Goal: Navigation & Orientation: Find specific page/section

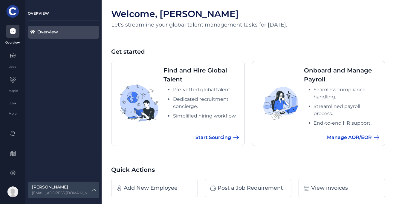
click at [11, 35] on div at bounding box center [12, 31] width 13 height 13
click at [14, 55] on icon at bounding box center [13, 55] width 7 height 7
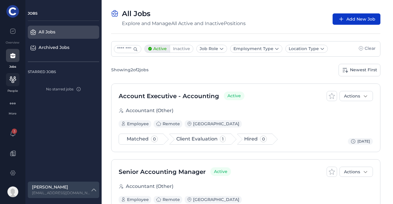
click at [11, 80] on icon at bounding box center [12, 79] width 7 height 7
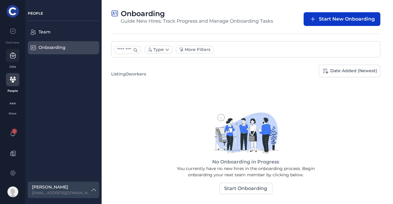
click at [10, 59] on icon at bounding box center [13, 55] width 7 height 7
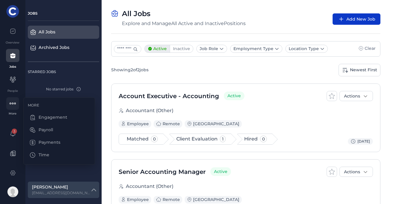
click at [12, 104] on icon at bounding box center [12, 103] width 1 height 1
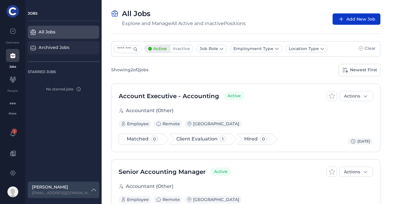
click at [42, 49] on div "Archived Jobs" at bounding box center [61, 47] width 44 height 7
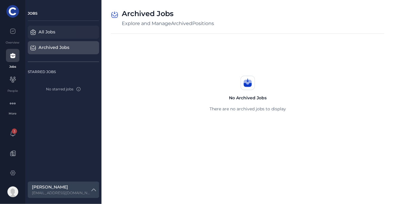
click at [45, 33] on div "All Jobs" at bounding box center [61, 32] width 44 height 7
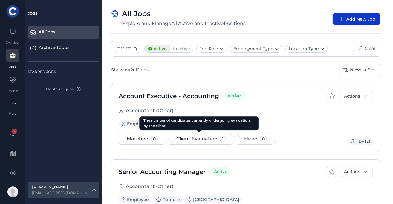
click at [207, 139] on span "Client Evaluation" at bounding box center [196, 139] width 41 height 6
click at [220, 137] on span "1" at bounding box center [223, 139] width 6 height 7
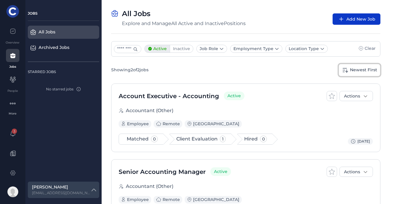
click at [361, 70] on link "Newest First" at bounding box center [359, 70] width 42 height 13
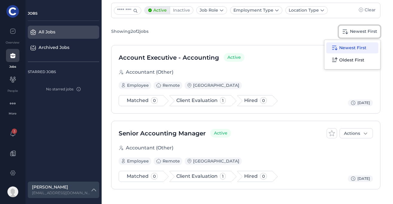
scroll to position [39, 0]
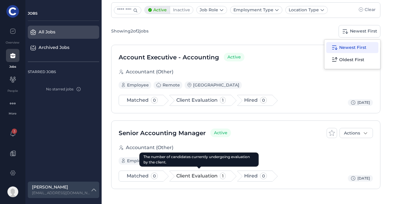
click at [209, 174] on span "Client Evaluation" at bounding box center [196, 176] width 41 height 6
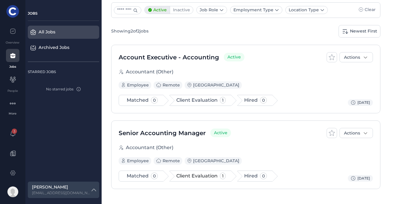
click at [222, 174] on span "1" at bounding box center [223, 176] width 6 height 7
click at [127, 159] on span "Employee" at bounding box center [135, 161] width 28 height 6
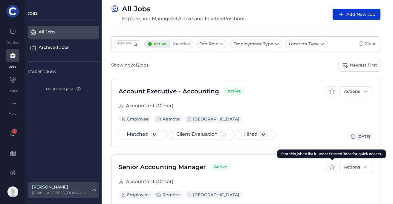
scroll to position [0, 0]
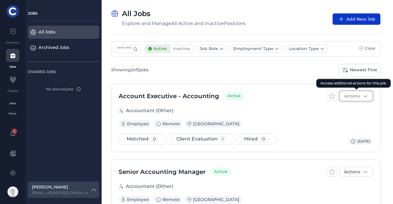
click at [367, 94] on icon at bounding box center [365, 96] width 6 height 6
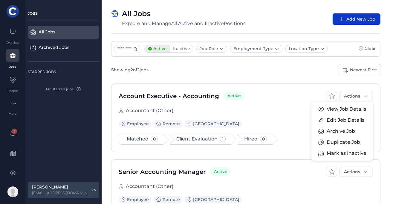
click at [303, 23] on div "All Jobs Explore and Manage All Active and Inactive Positions Add New Job" at bounding box center [245, 19] width 269 height 19
